Goal: Browse casually

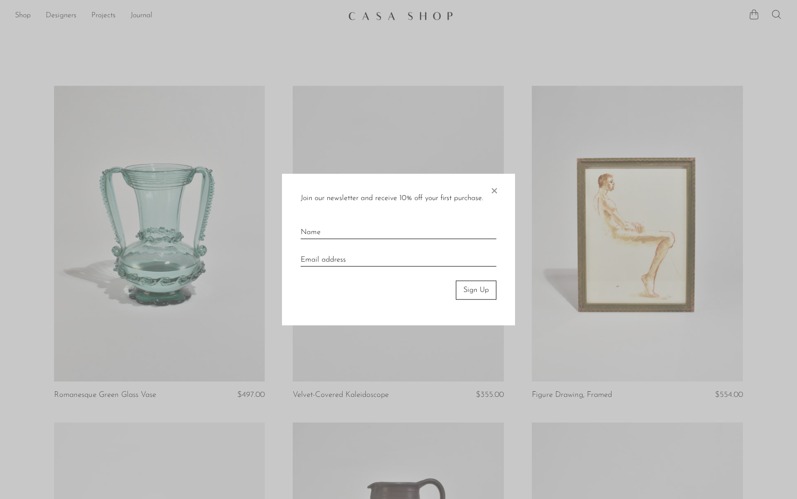
click at [493, 192] on span "×" at bounding box center [493, 189] width 9 height 30
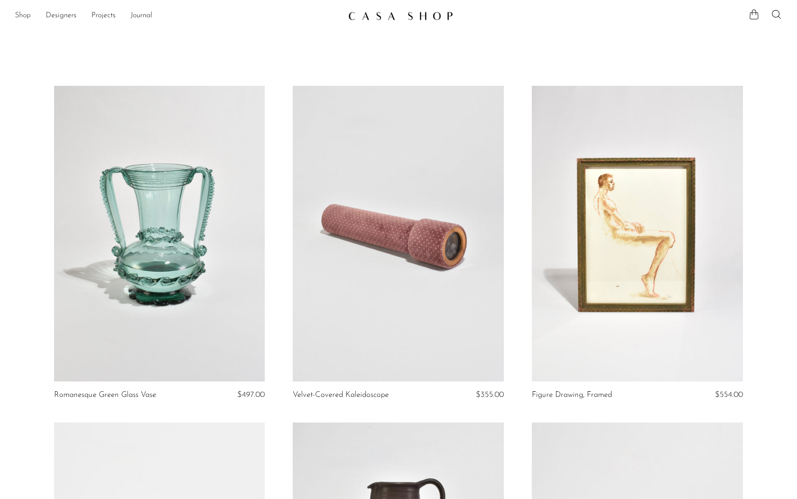
click at [21, 17] on link "Shop" at bounding box center [23, 16] width 16 height 12
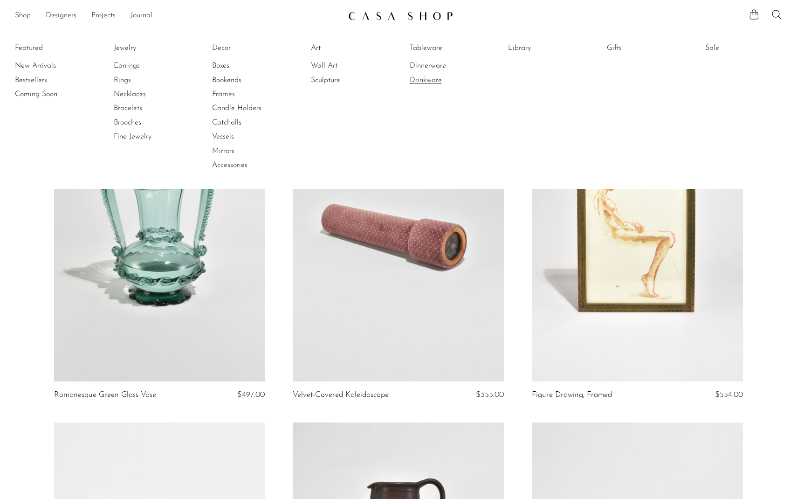
click at [433, 79] on link "Drinkware" at bounding box center [445, 80] width 70 height 10
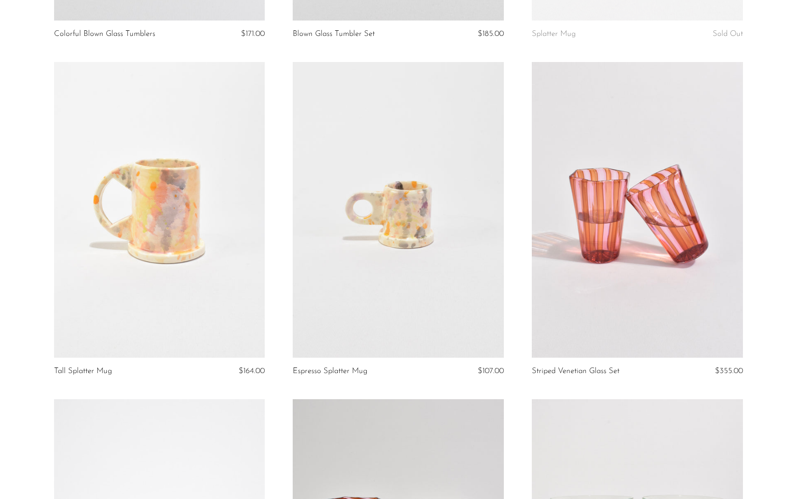
scroll to position [698, 0]
click at [677, 281] on link at bounding box center [637, 209] width 211 height 296
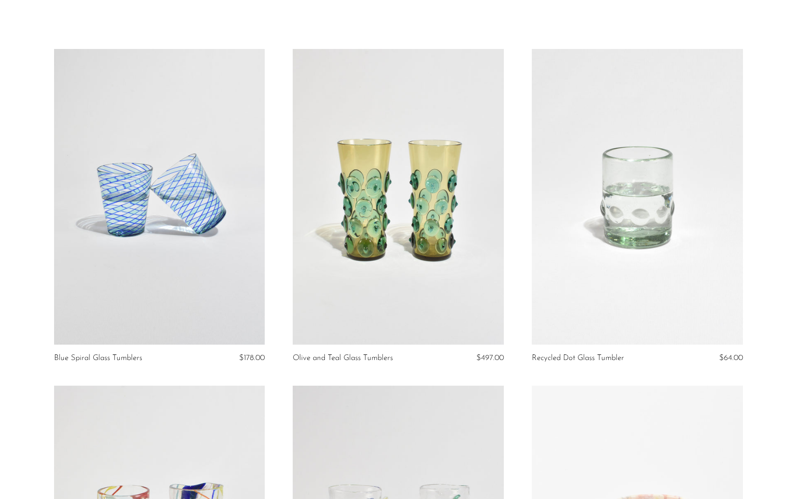
scroll to position [0, 0]
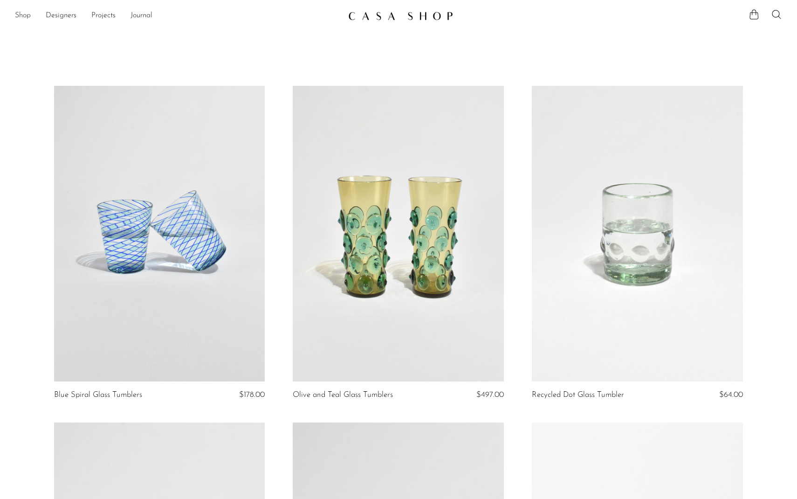
click at [25, 14] on link "Shop" at bounding box center [23, 16] width 16 height 12
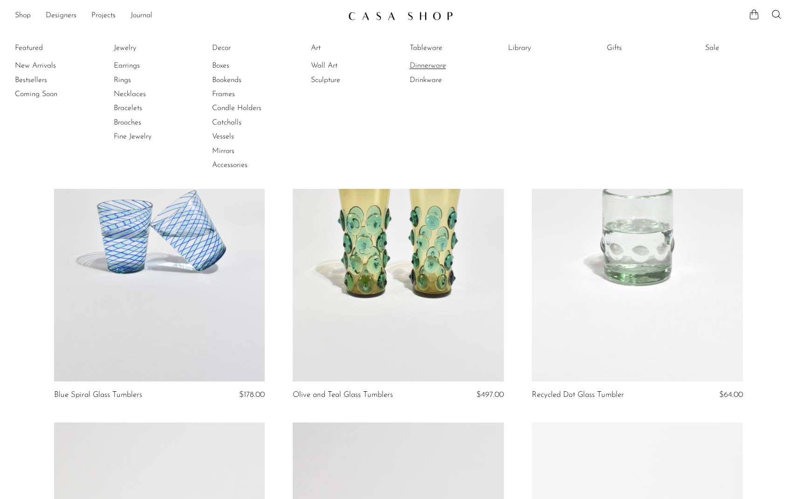
click at [417, 67] on link "Dinnerware" at bounding box center [445, 66] width 70 height 10
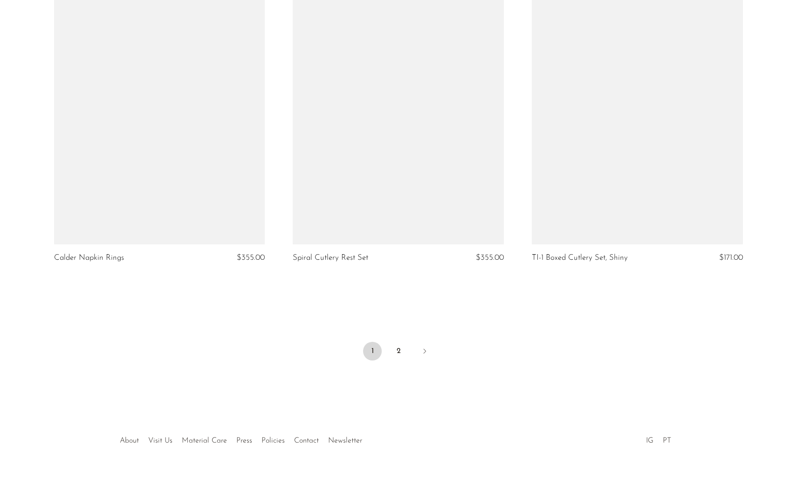
scroll to position [3843, 0]
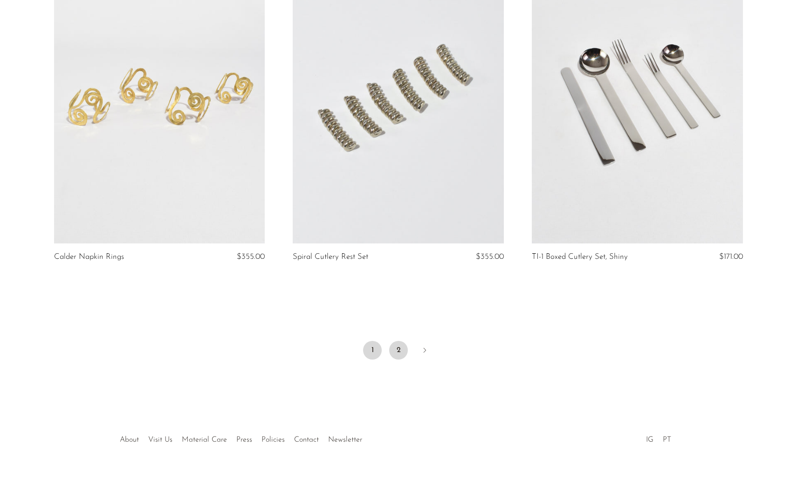
click at [398, 344] on link "2" at bounding box center [398, 350] width 19 height 19
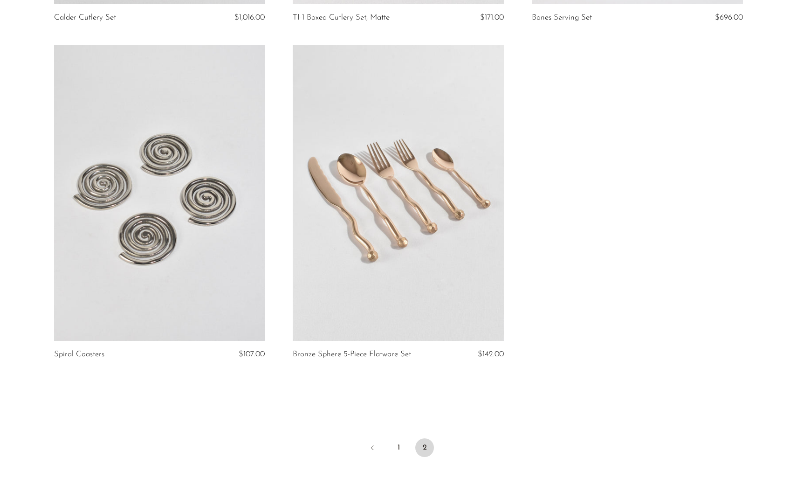
scroll to position [477, 0]
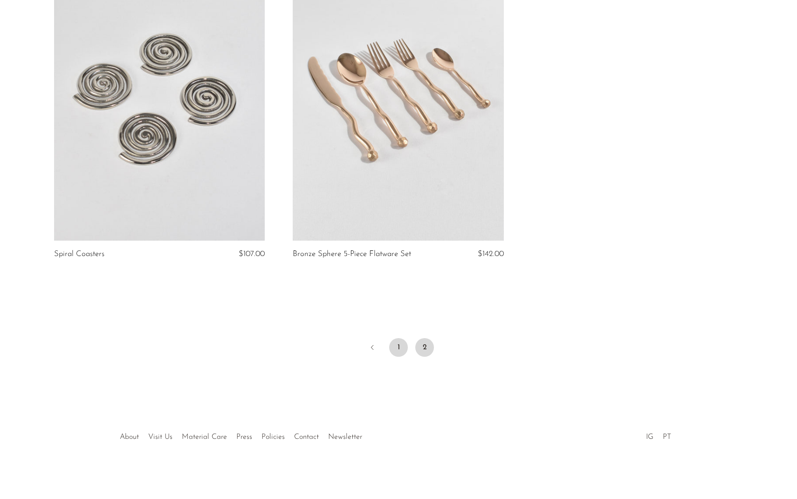
click at [396, 347] on link "1" at bounding box center [398, 347] width 19 height 19
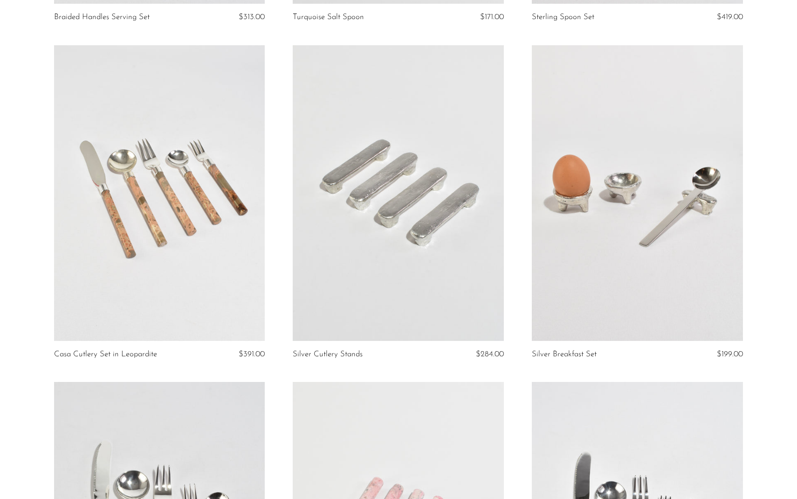
scroll to position [1734, 0]
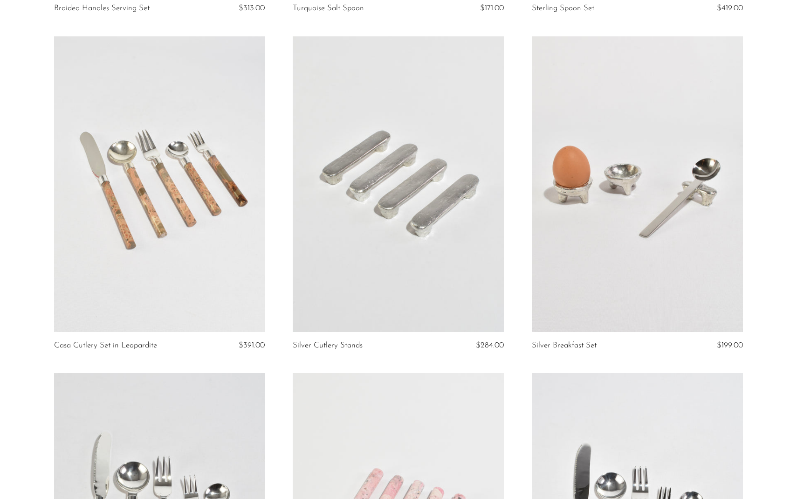
click at [143, 214] on link at bounding box center [159, 184] width 211 height 296
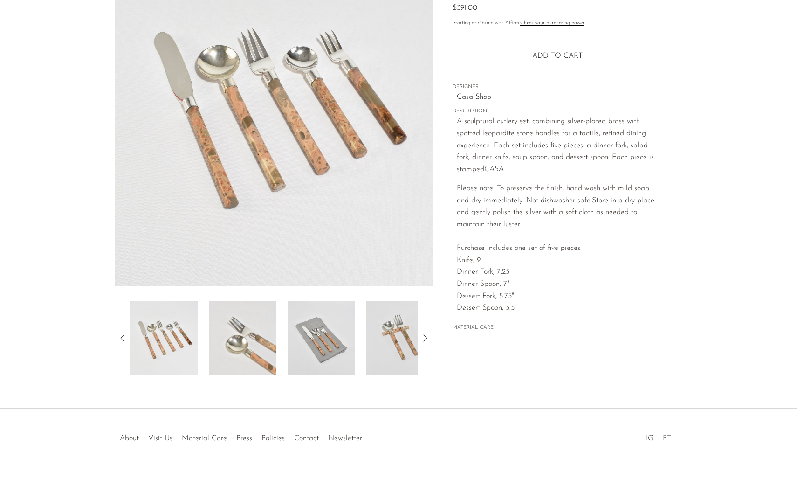
scroll to position [108, 0]
click at [425, 339] on icon at bounding box center [425, 336] width 11 height 11
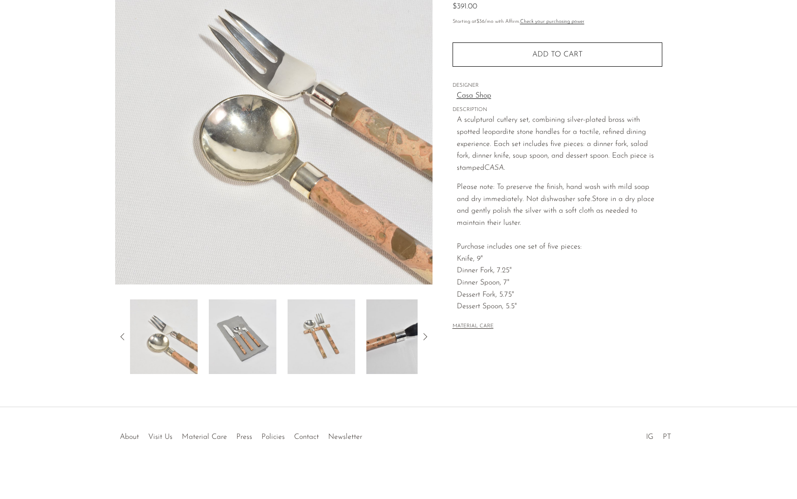
click at [428, 333] on icon at bounding box center [425, 336] width 11 height 11
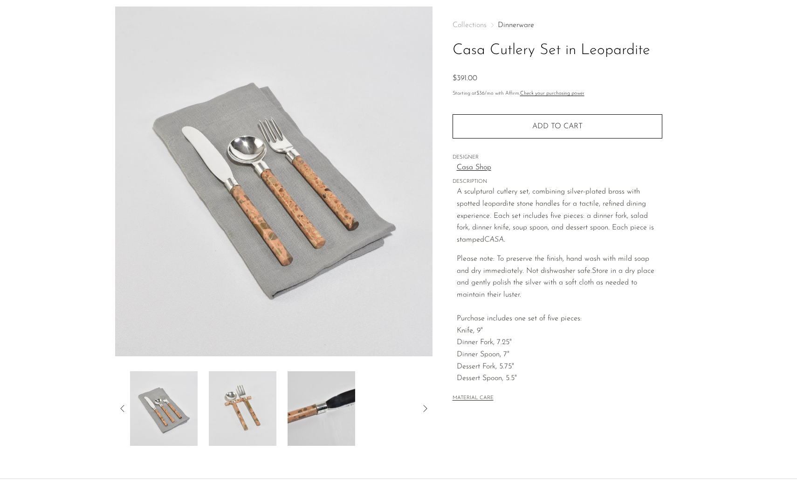
scroll to position [0, 0]
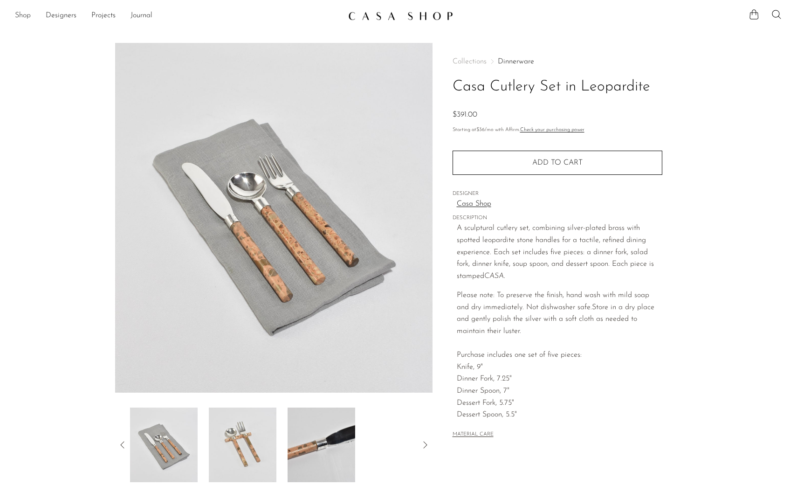
click at [25, 17] on link "Shop" at bounding box center [23, 16] width 16 height 12
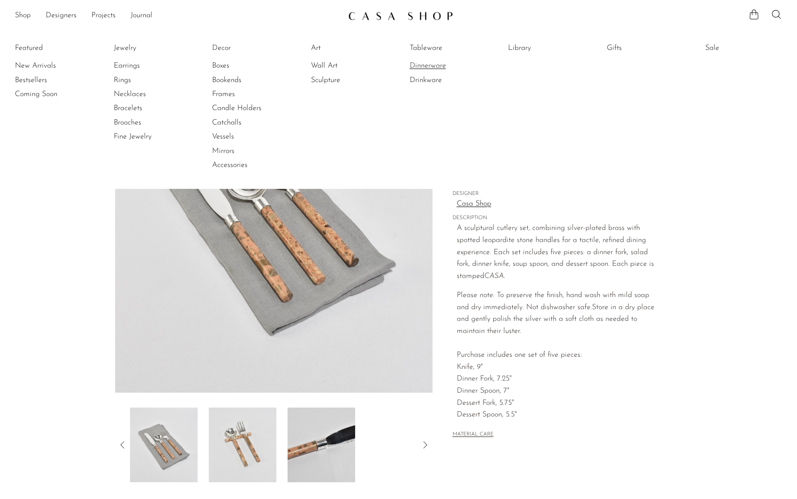
click at [421, 68] on link "Dinnerware" at bounding box center [445, 66] width 70 height 10
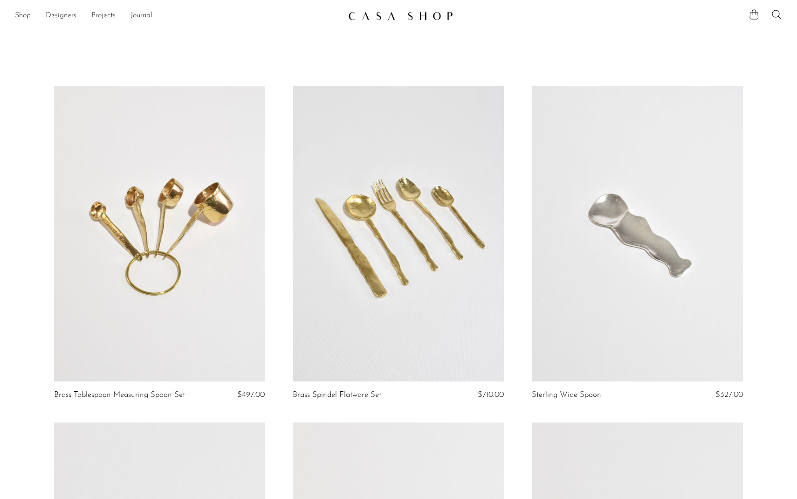
click at [110, 15] on link "Projects" at bounding box center [103, 16] width 24 height 12
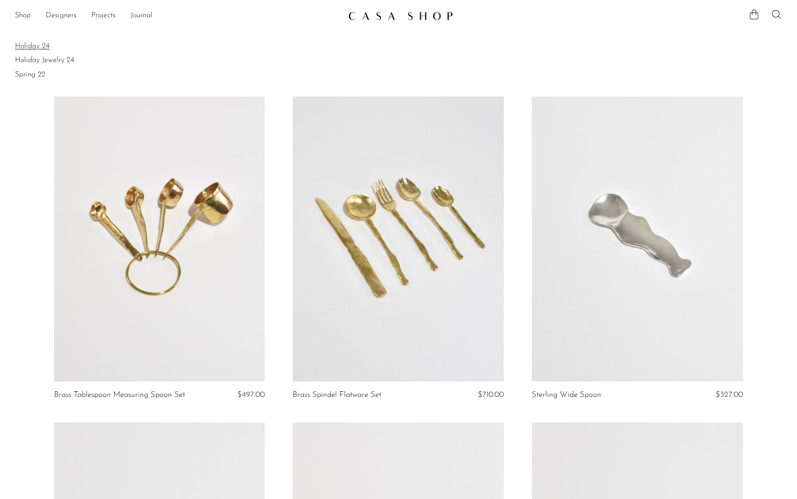
click at [45, 44] on link "Holiday 24" at bounding box center [398, 46] width 767 height 10
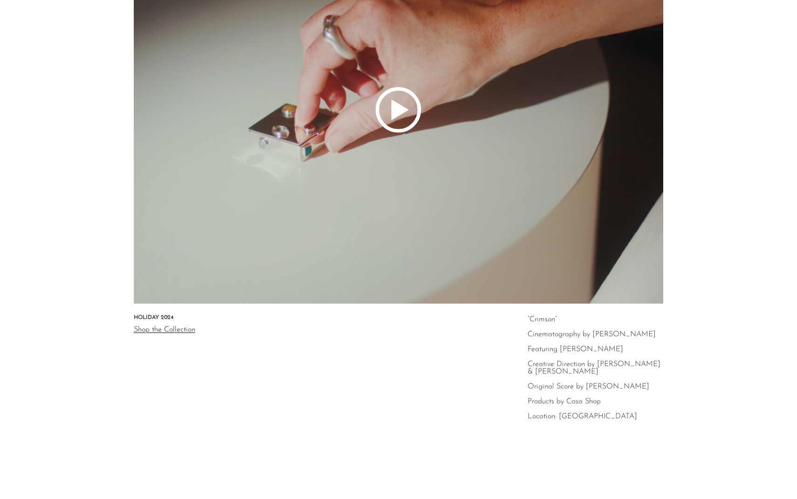
scroll to position [224, 0]
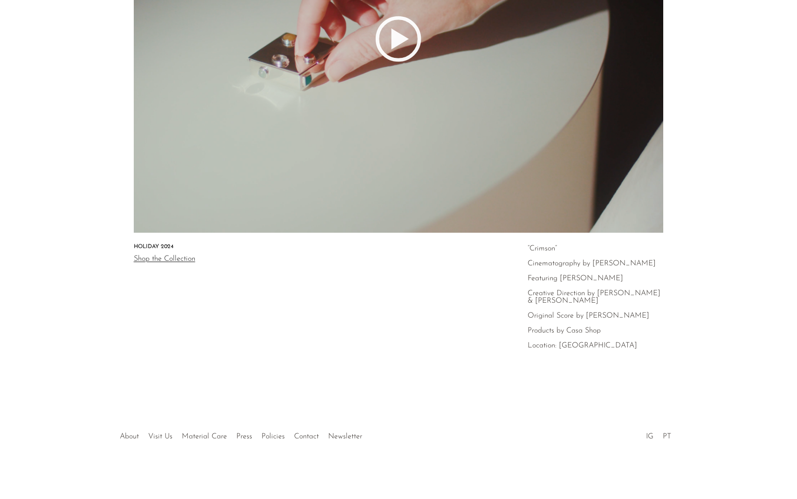
click at [184, 257] on link "Shop the Collection" at bounding box center [165, 258] width 62 height 7
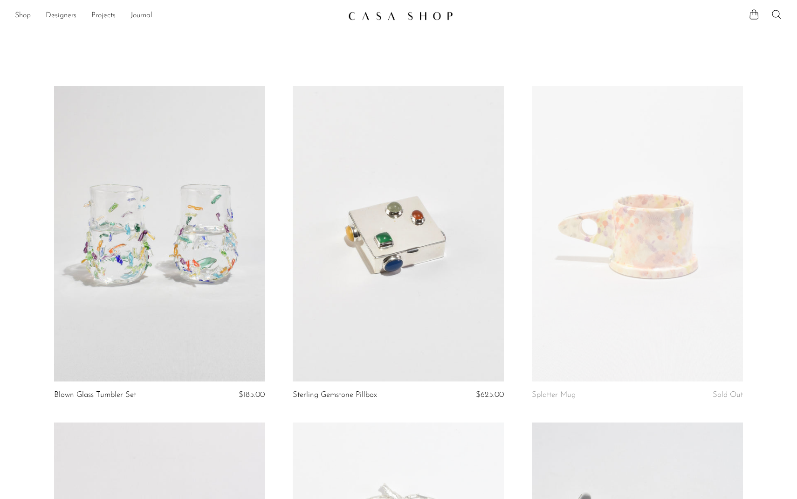
click at [26, 17] on link "Shop" at bounding box center [23, 16] width 16 height 12
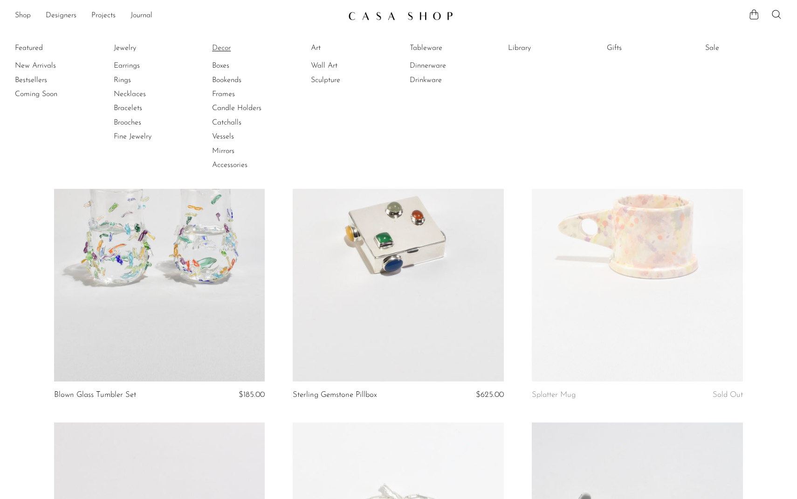
click at [228, 50] on link "Decor" at bounding box center [247, 48] width 70 height 10
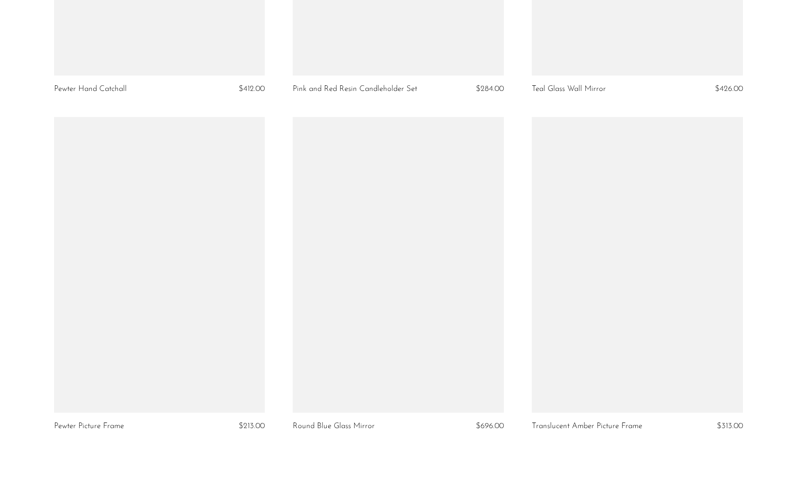
scroll to position [3855, 0]
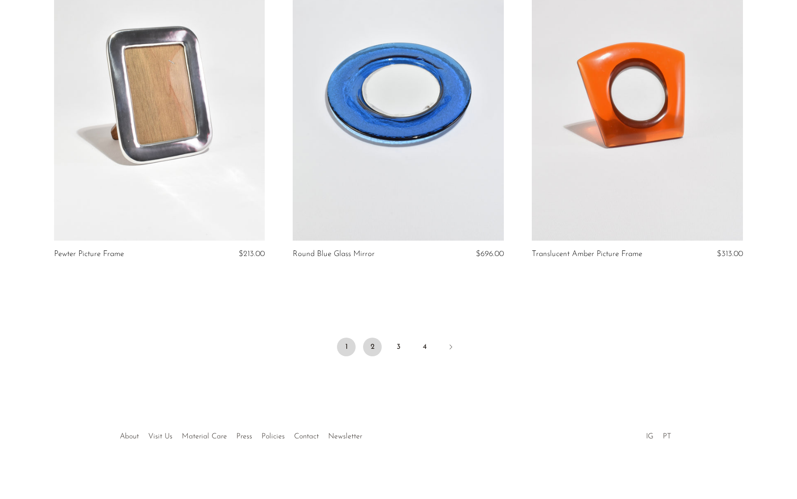
click at [371, 351] on link "2" at bounding box center [372, 346] width 19 height 19
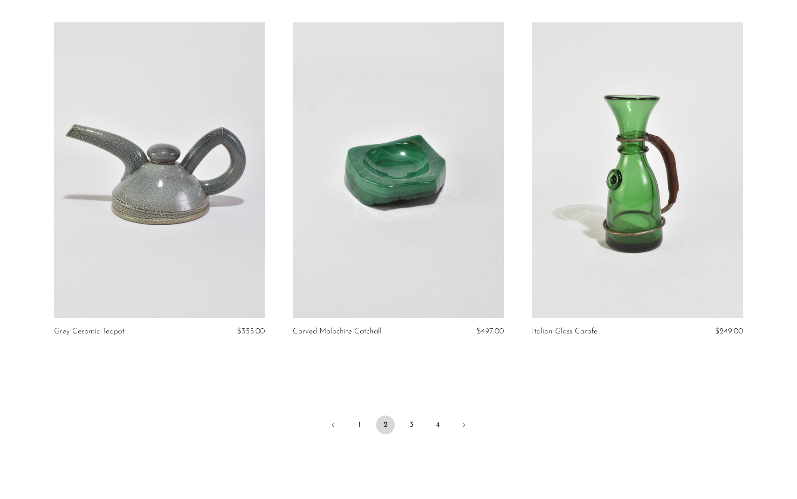
scroll to position [3846, 0]
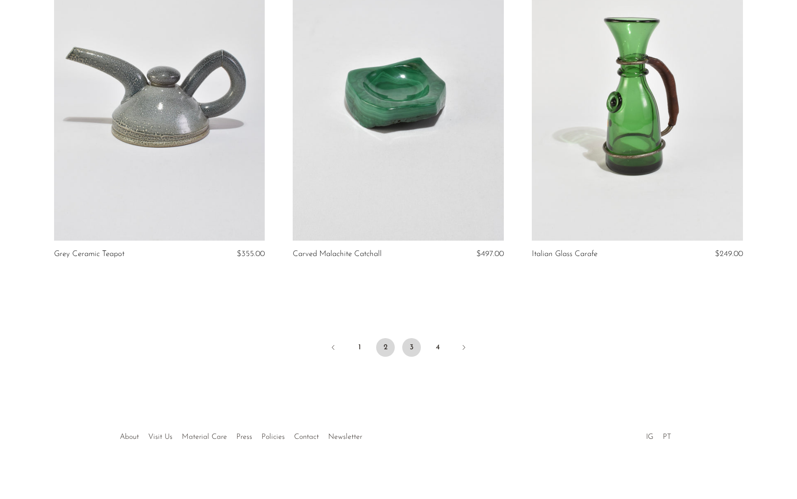
click at [409, 344] on link "3" at bounding box center [411, 347] width 19 height 19
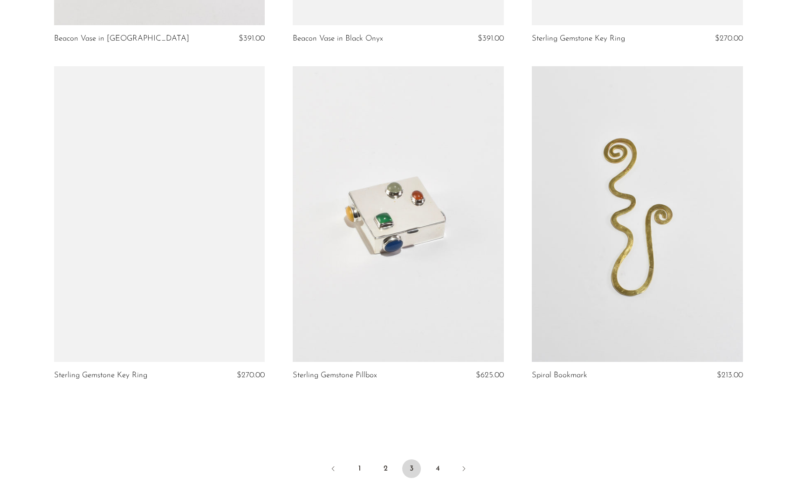
scroll to position [3846, 0]
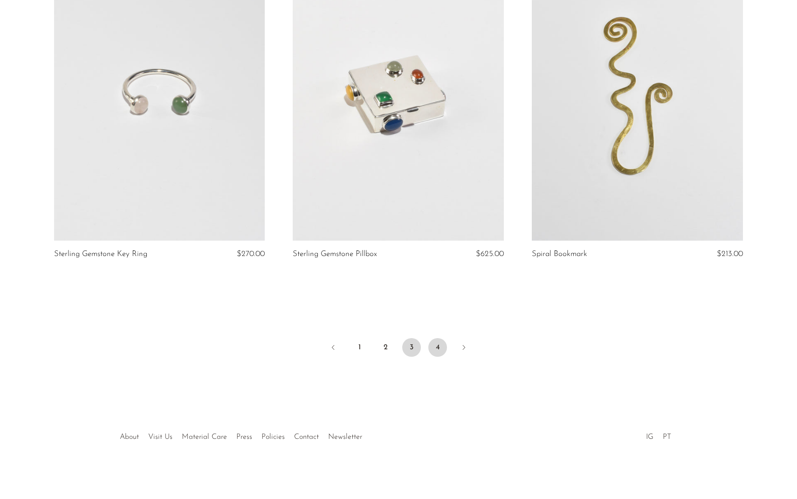
click at [435, 343] on link "4" at bounding box center [437, 347] width 19 height 19
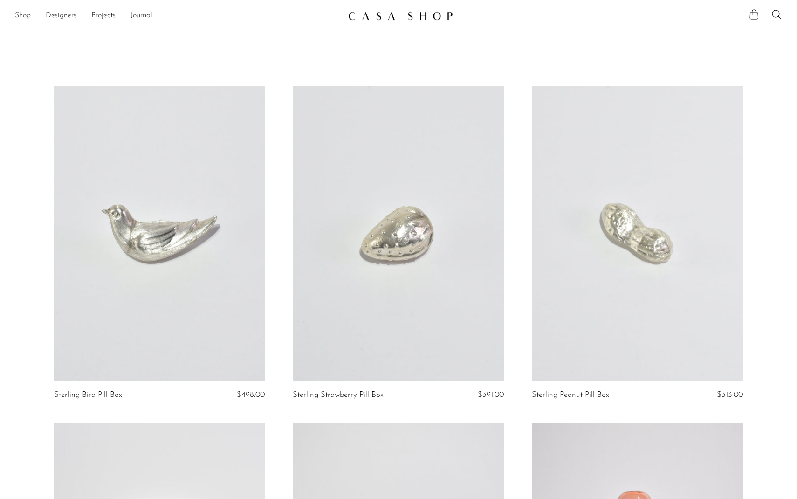
click at [22, 19] on link "Shop" at bounding box center [23, 16] width 16 height 12
click at [379, 15] on img at bounding box center [400, 15] width 105 height 9
